Goal: Information Seeking & Learning: Understand process/instructions

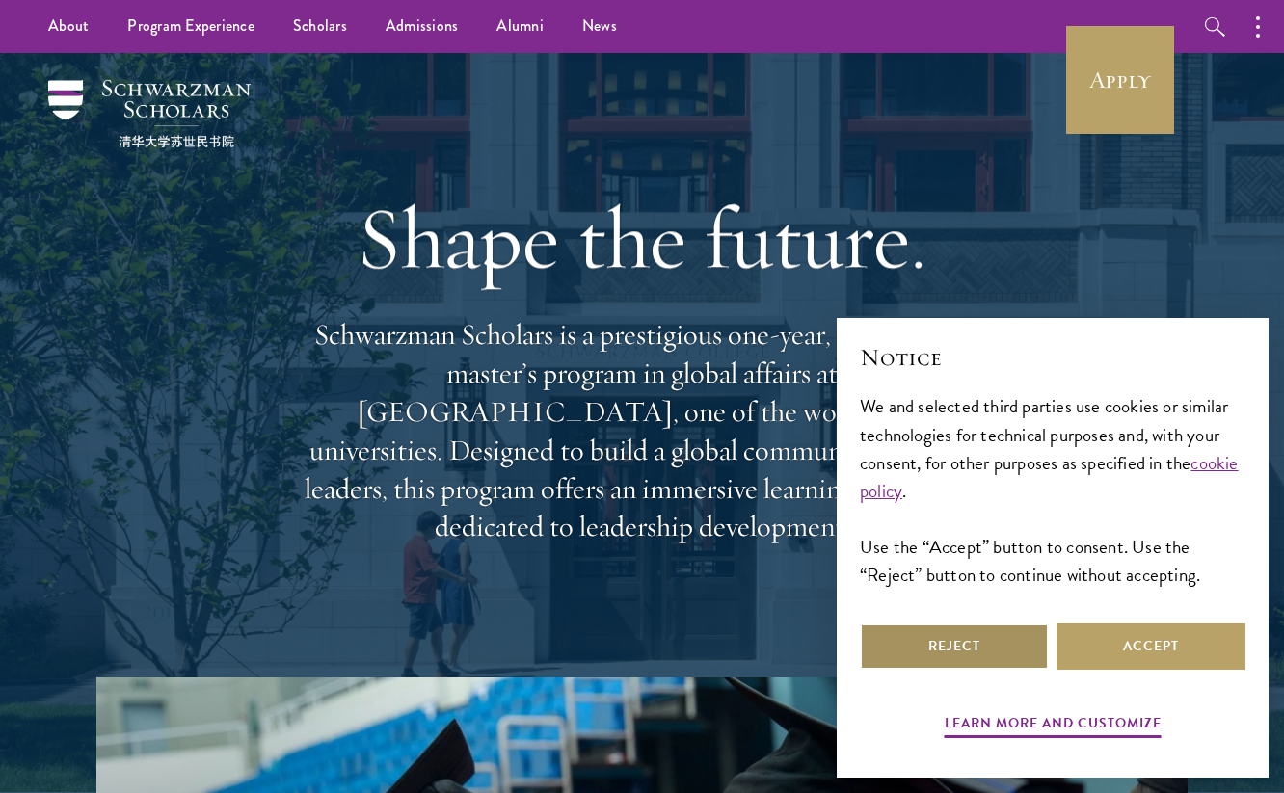
click at [1015, 655] on button "Reject" at bounding box center [954, 646] width 189 height 46
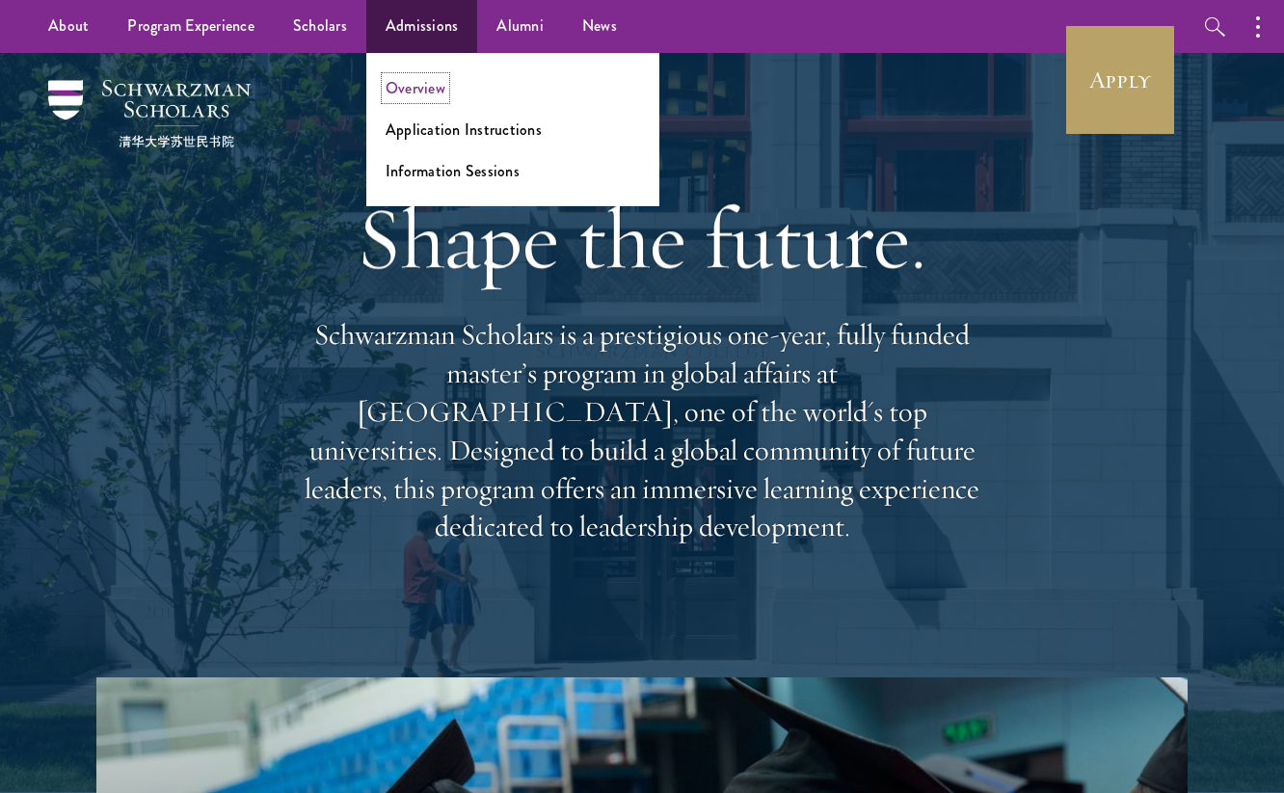
click at [386, 83] on link "Overview" at bounding box center [415, 88] width 60 height 22
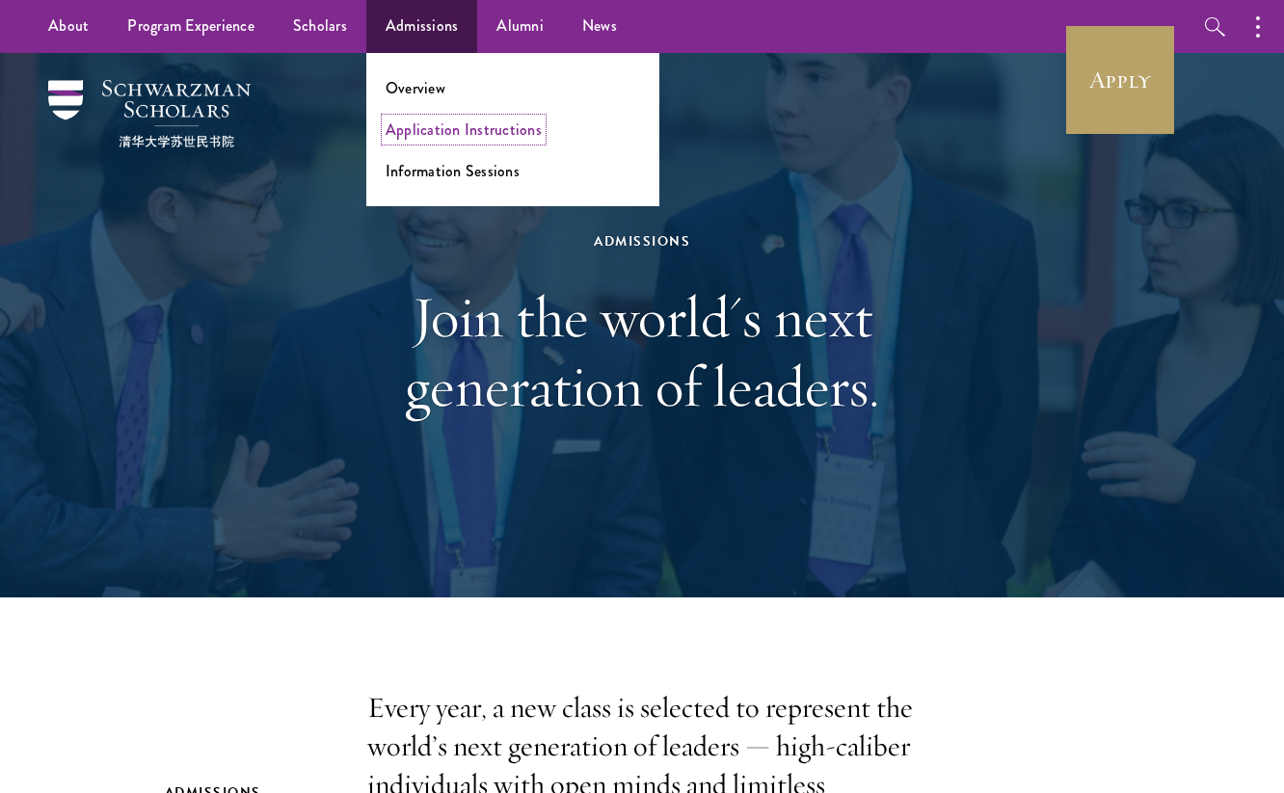
click at [427, 124] on link "Application Instructions" at bounding box center [463, 130] width 156 height 22
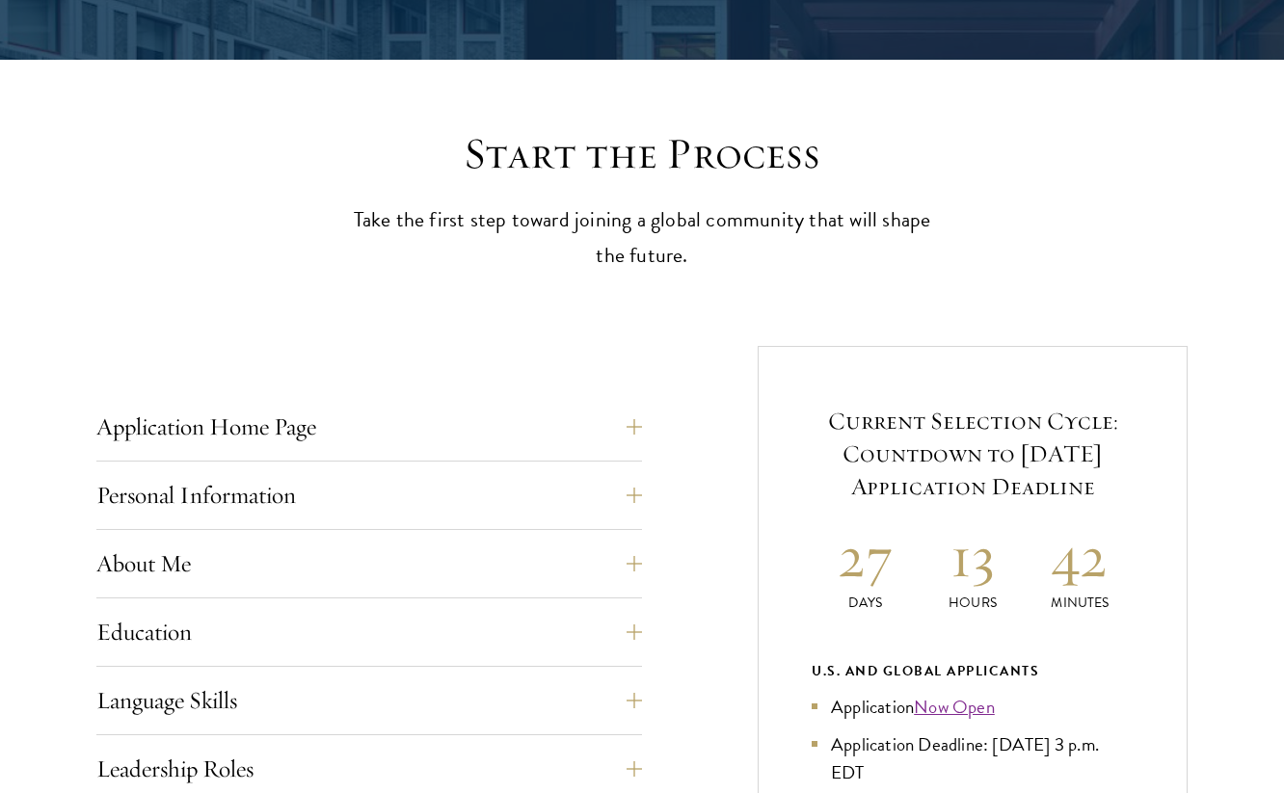
scroll to position [443, 0]
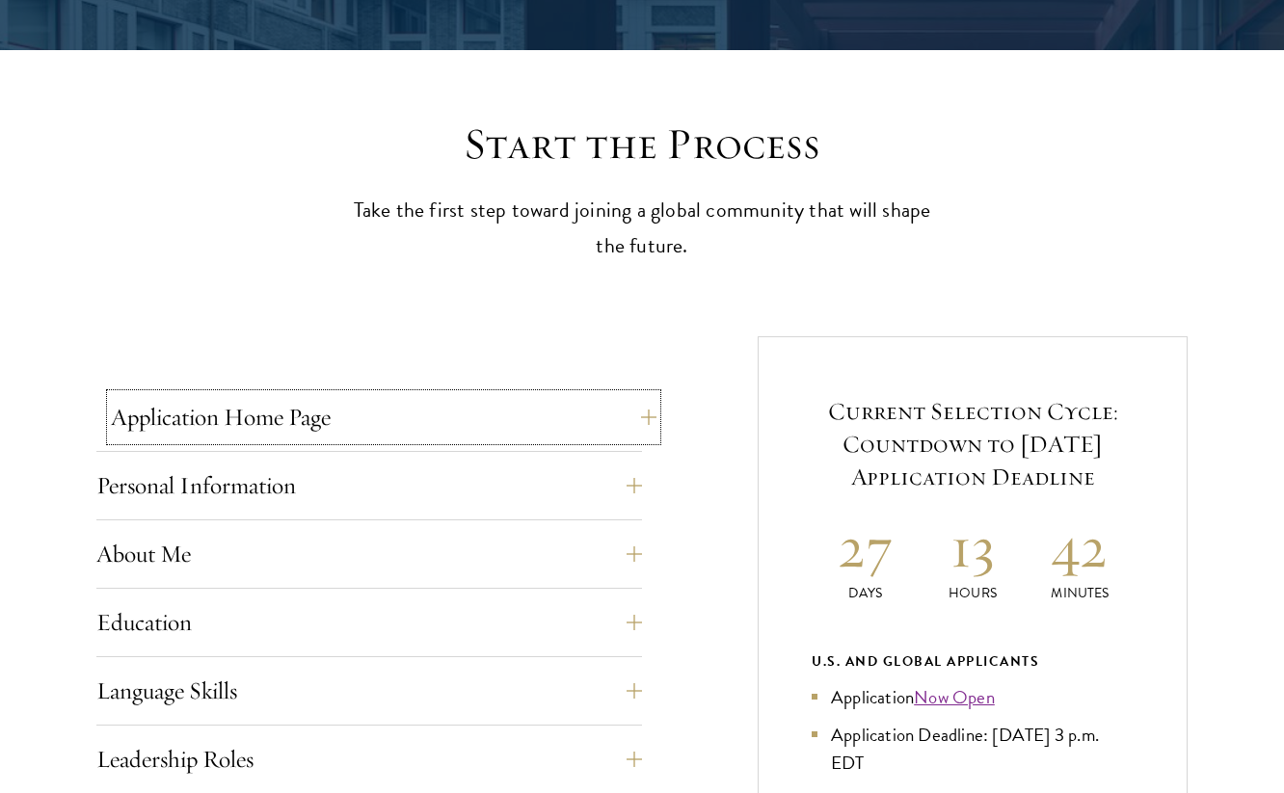
click at [415, 420] on button "Application Home Page" at bounding box center [383, 417] width 545 height 46
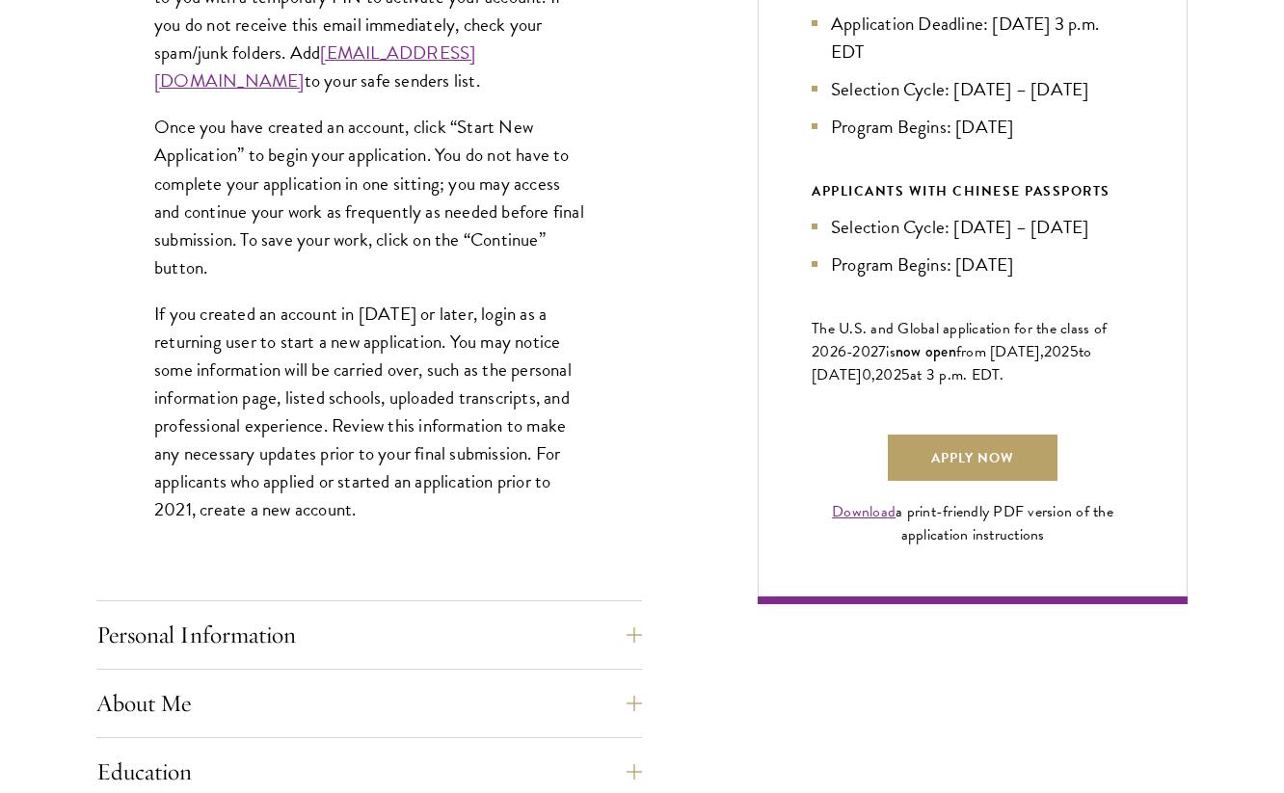
scroll to position [1202, 0]
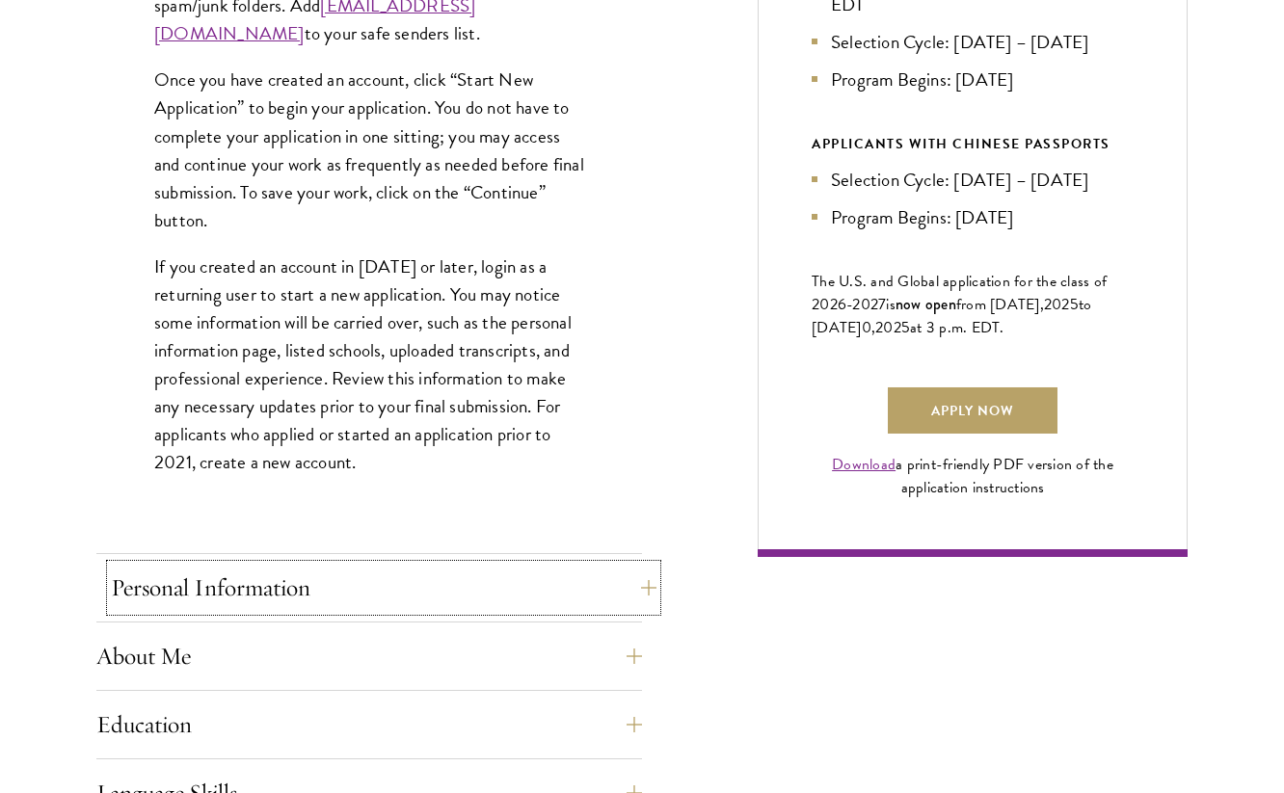
click at [456, 569] on button "Personal Information" at bounding box center [383, 588] width 545 height 46
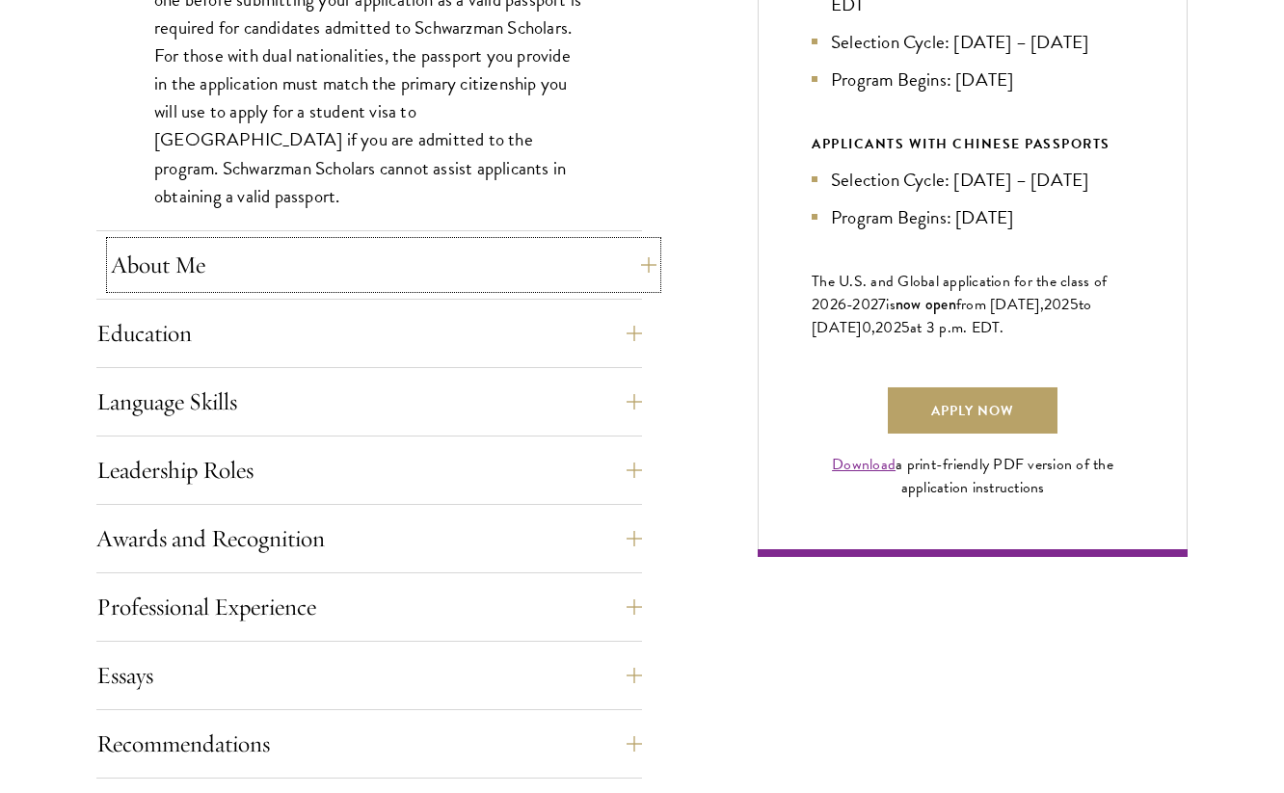
click at [406, 264] on button "About Me" at bounding box center [383, 265] width 545 height 46
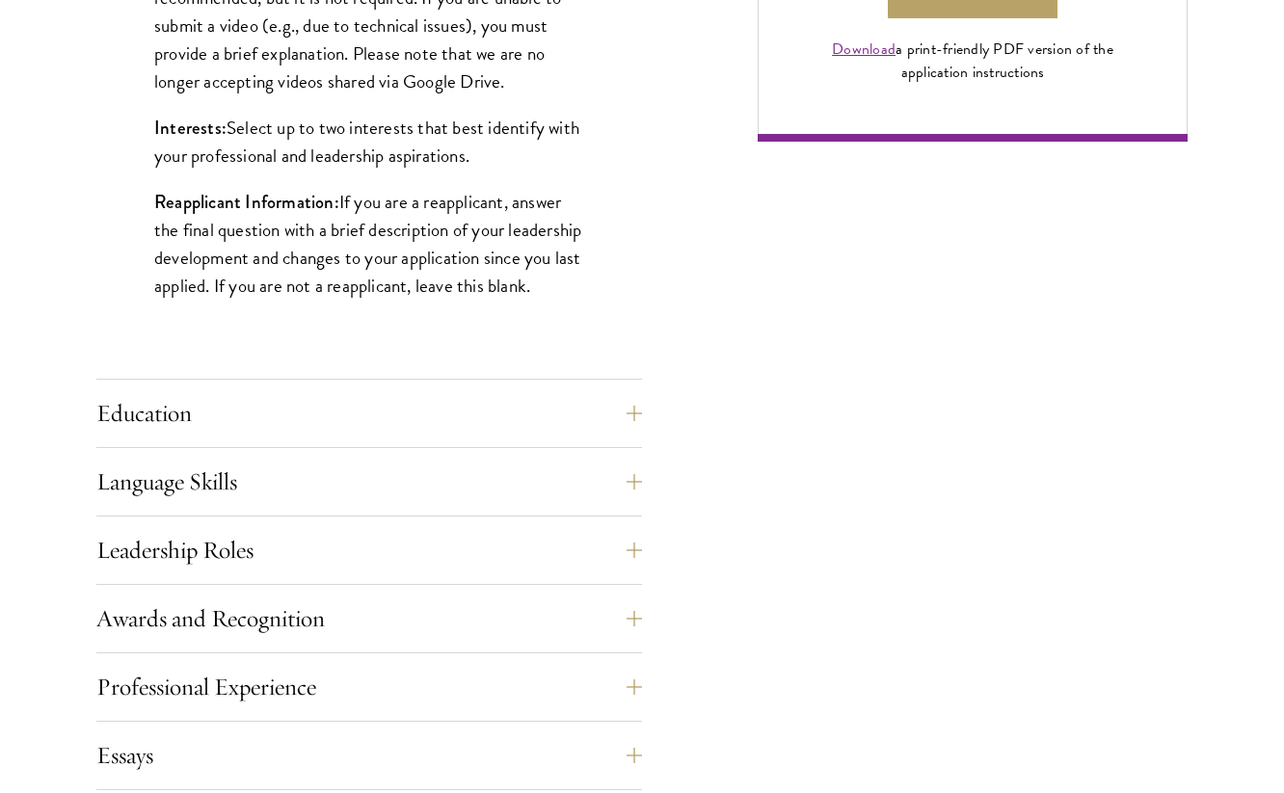
scroll to position [1639, 0]
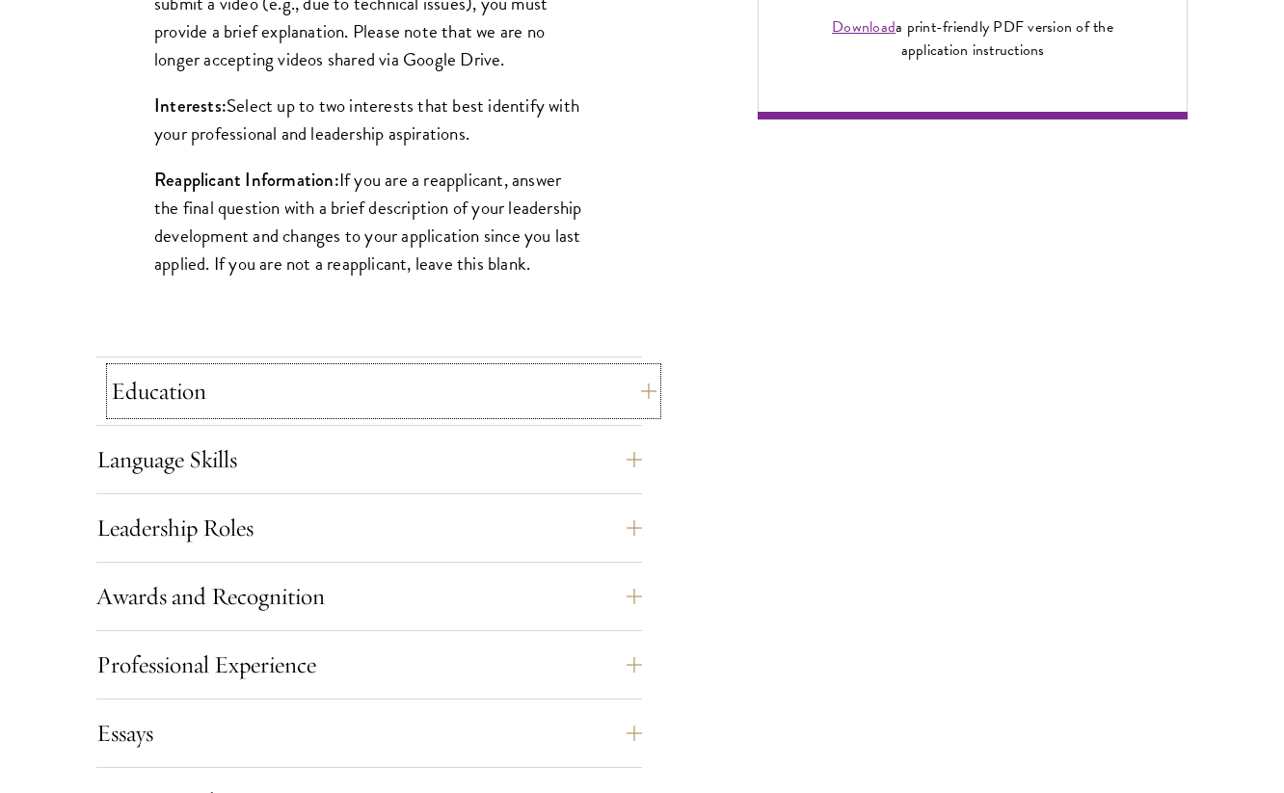
click at [353, 387] on button "Education" at bounding box center [383, 391] width 545 height 46
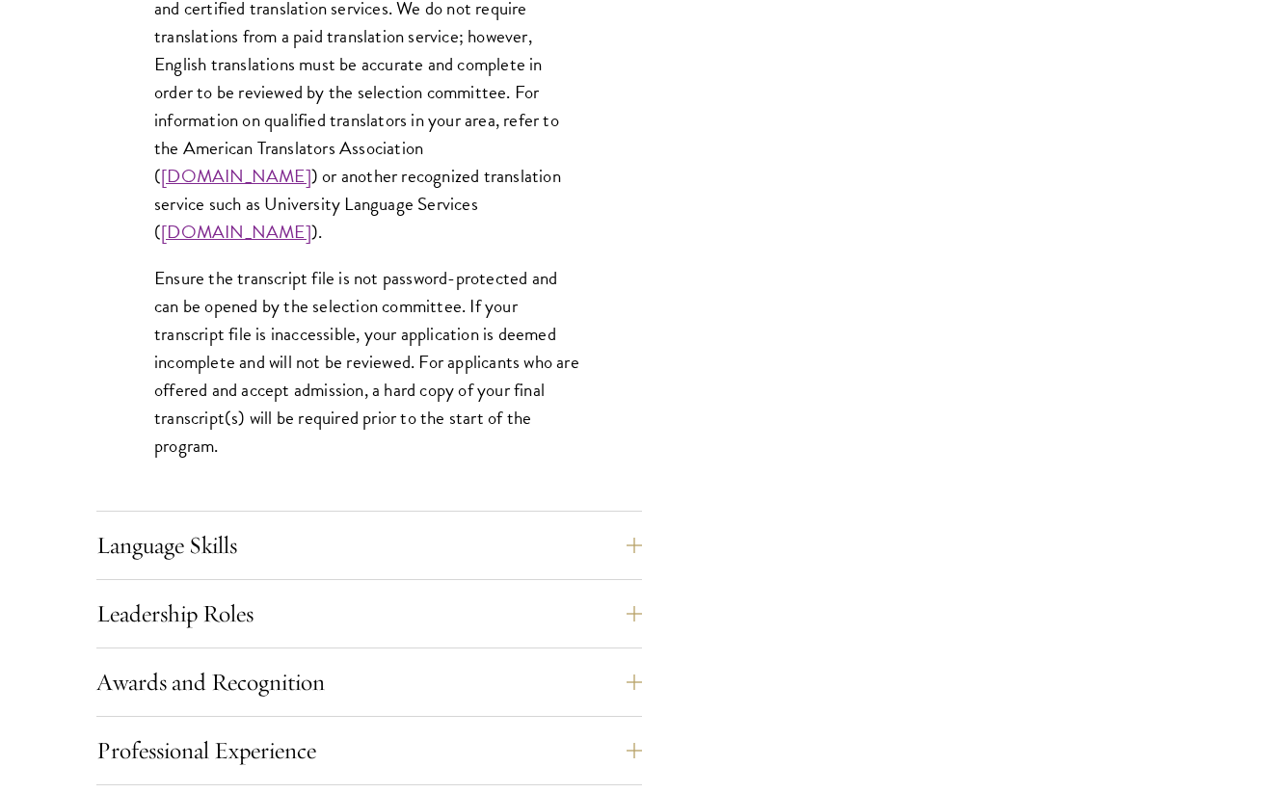
scroll to position [2970, 0]
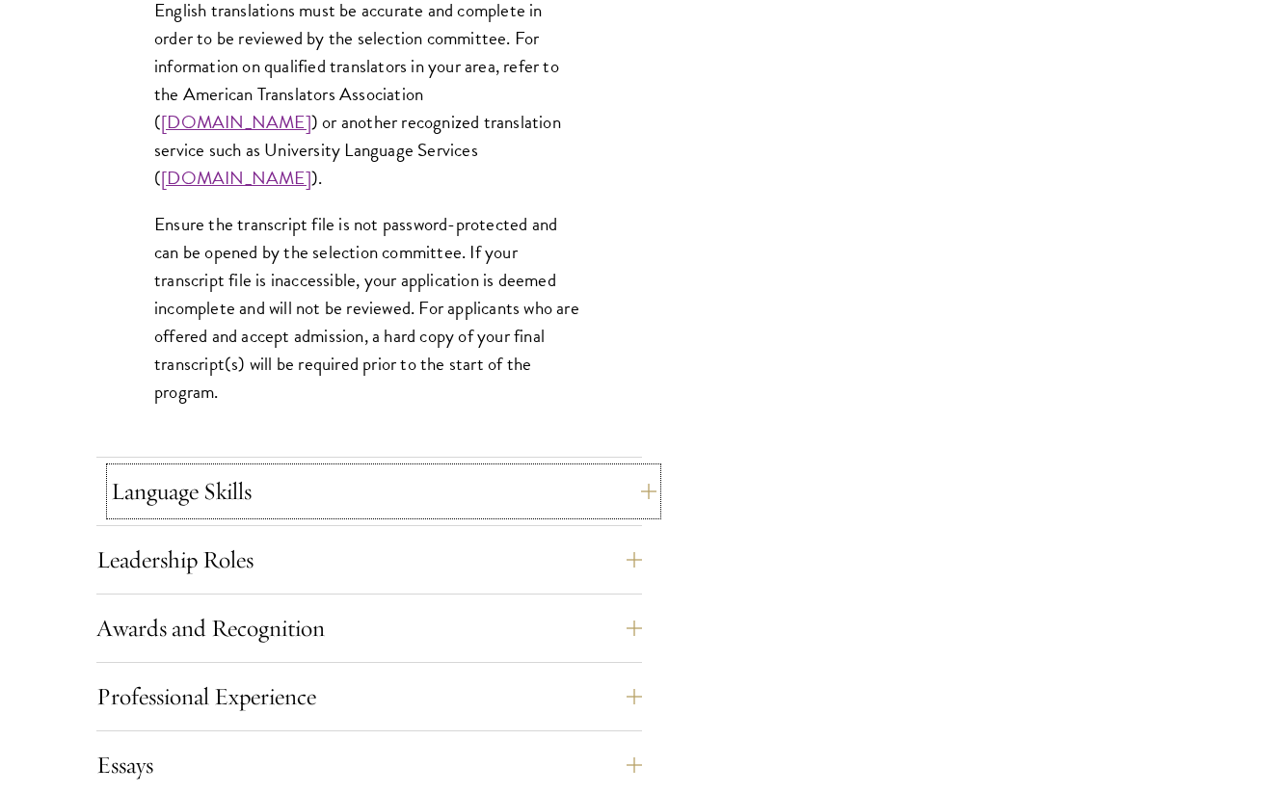
click at [424, 491] on button "Language Skills" at bounding box center [383, 491] width 545 height 46
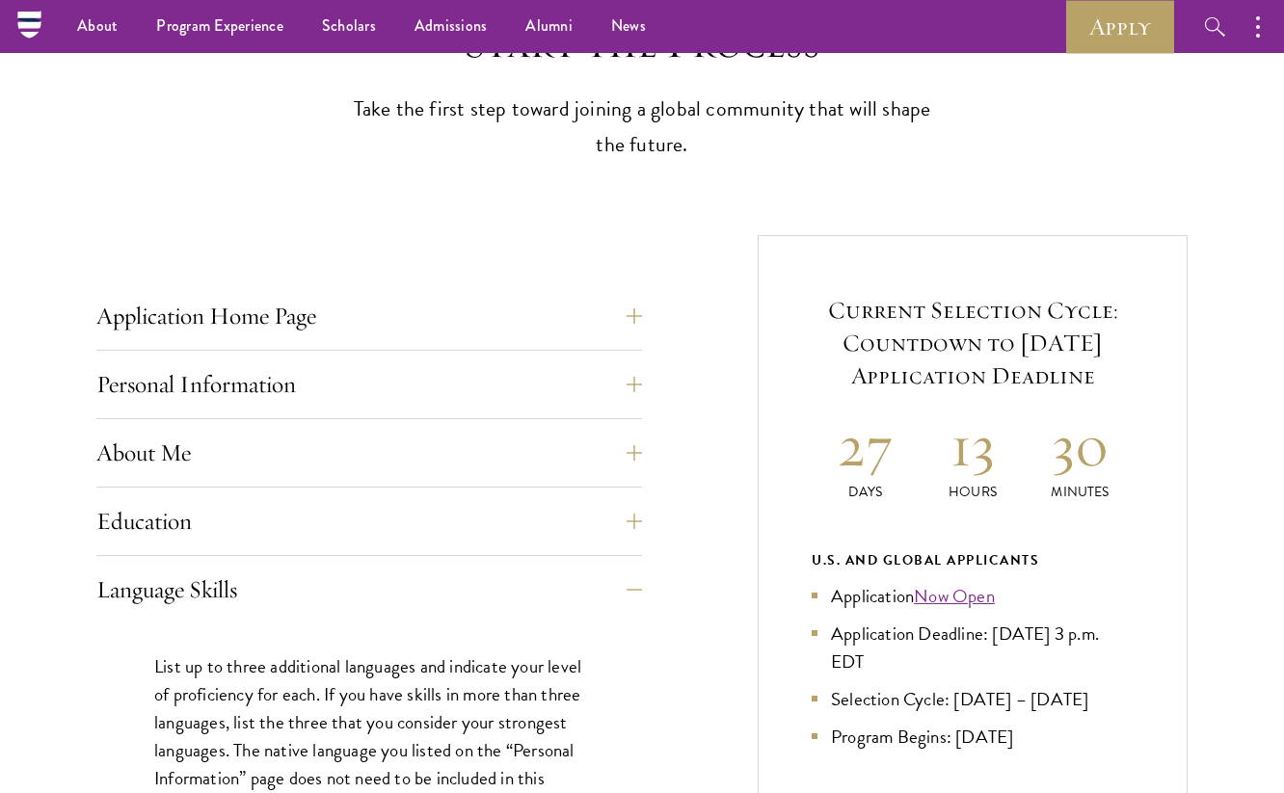
scroll to position [482, 0]
